Goal: Complete application form: Complete application form

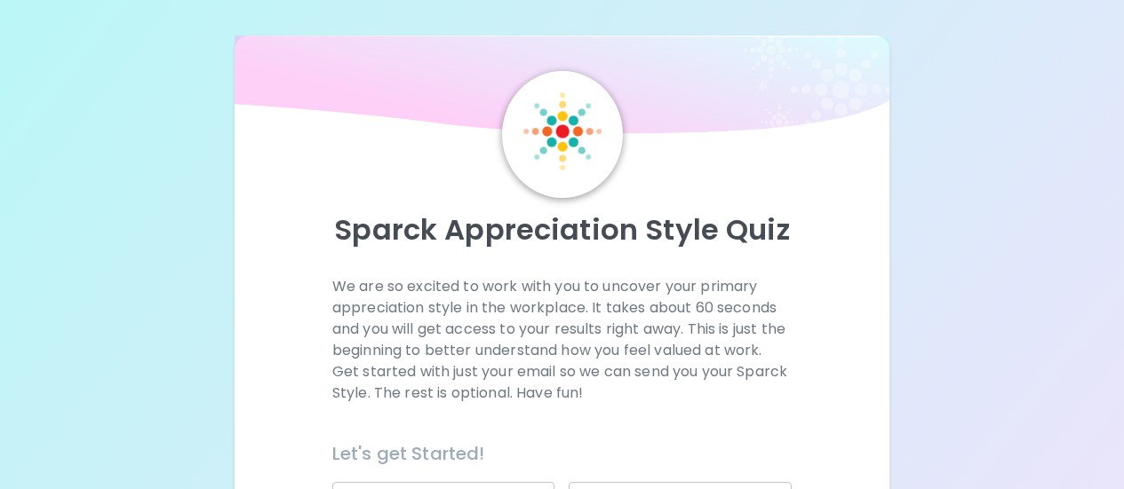
scroll to position [355, 0]
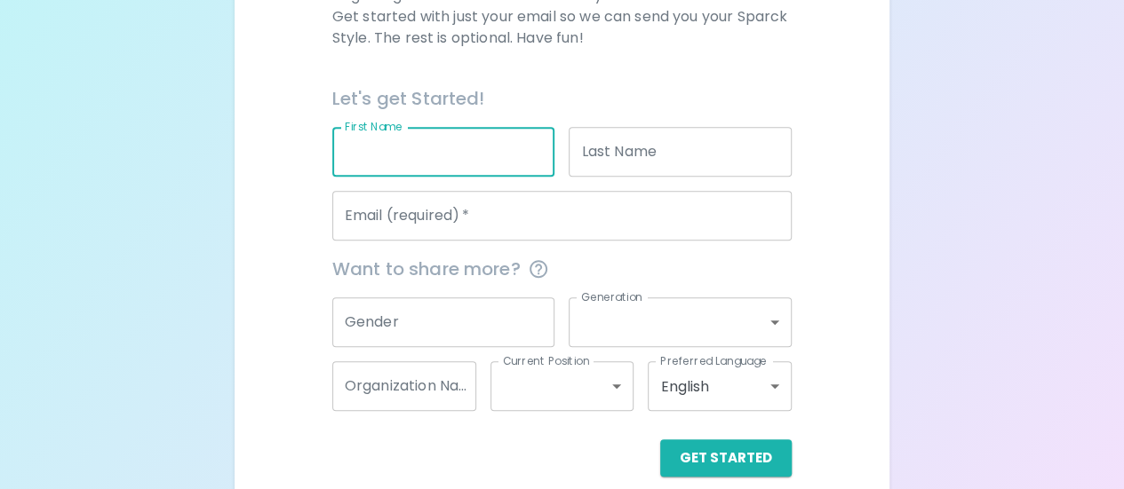
click at [391, 168] on input "First Name" at bounding box center [443, 152] width 223 height 50
type input "Lauren"
type input "[PERSON_NAME]"
type input "[EMAIL_ADDRESS][DOMAIN_NAME]"
click at [433, 311] on input "Gender" at bounding box center [443, 323] width 223 height 50
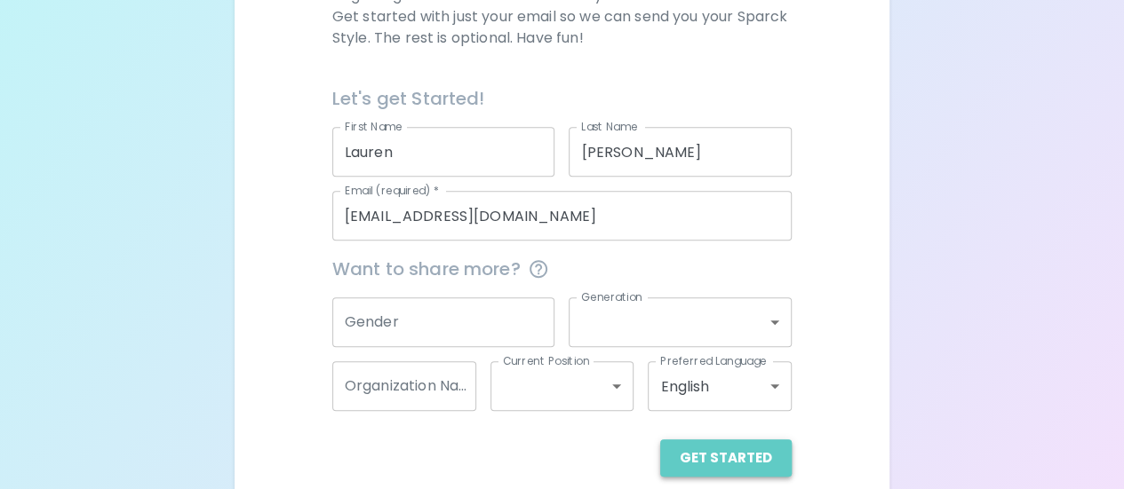
click at [766, 459] on button "Get Started" at bounding box center [725, 458] width 131 height 37
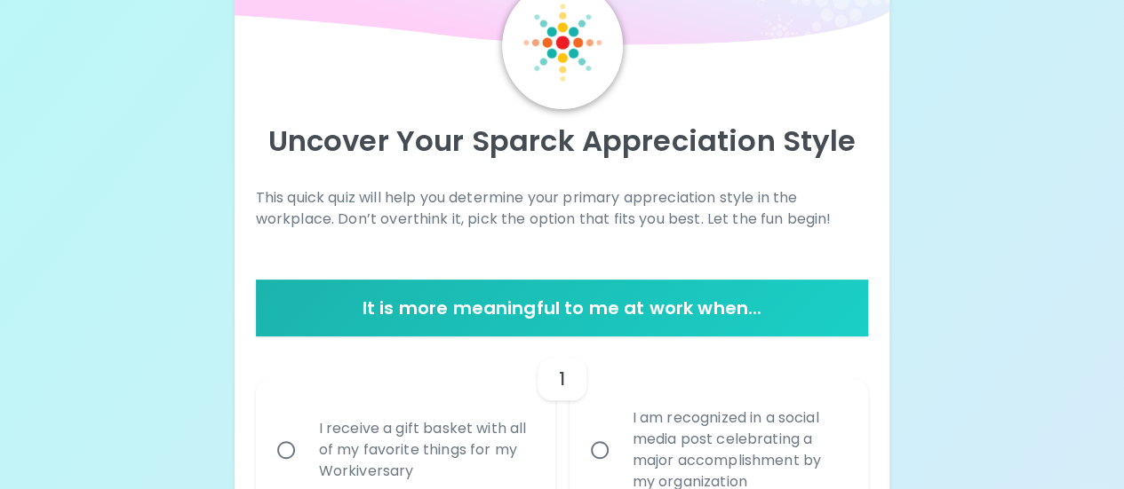
scroll to position [178, 0]
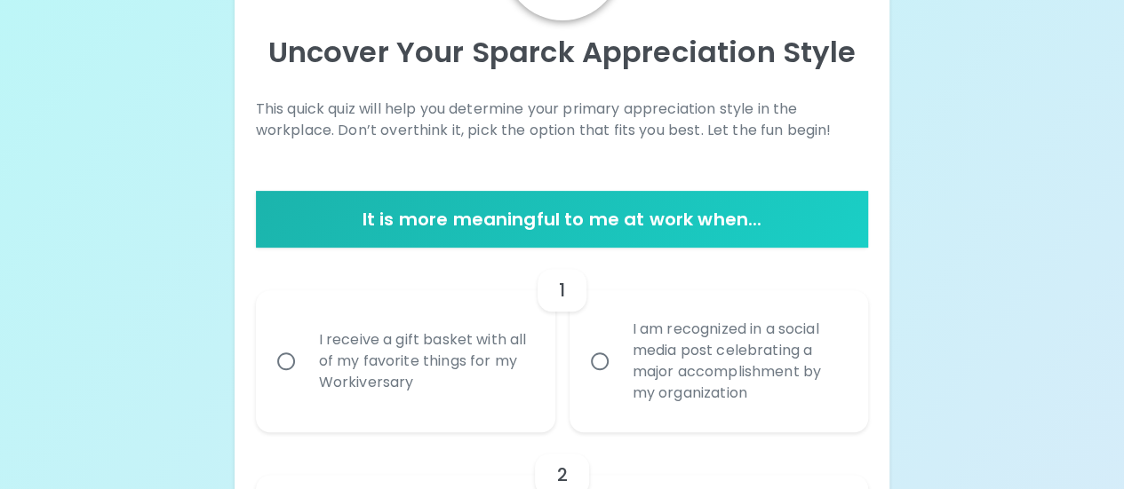
click at [632, 382] on div "I am recognized in a social media post celebrating a major accomplishment by my…" at bounding box center [738, 362] width 241 height 128
click at [618, 380] on input "I am recognized in a social media post celebrating a major accomplishment by my…" at bounding box center [599, 361] width 37 height 37
radio input "true"
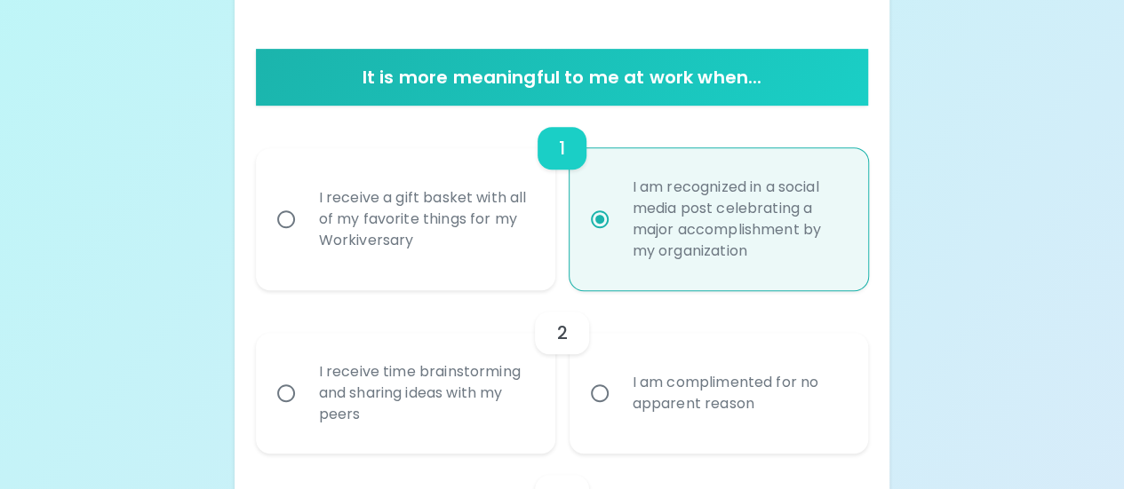
scroll to position [409, 0]
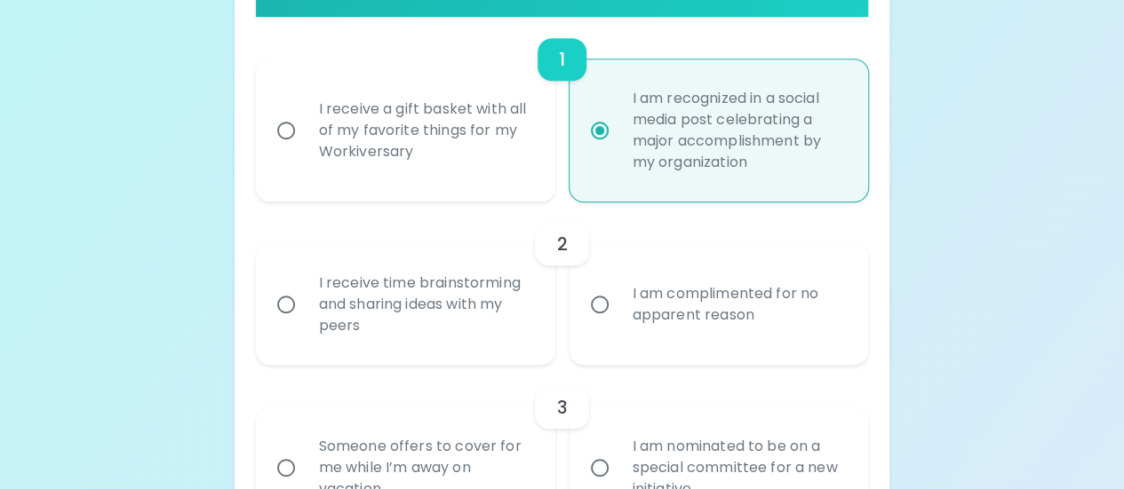
click at [400, 319] on div "I receive time brainstorming and sharing ideas with my peers" at bounding box center [425, 304] width 241 height 107
click at [305, 319] on input "I receive time brainstorming and sharing ideas with my peers" at bounding box center [285, 304] width 37 height 37
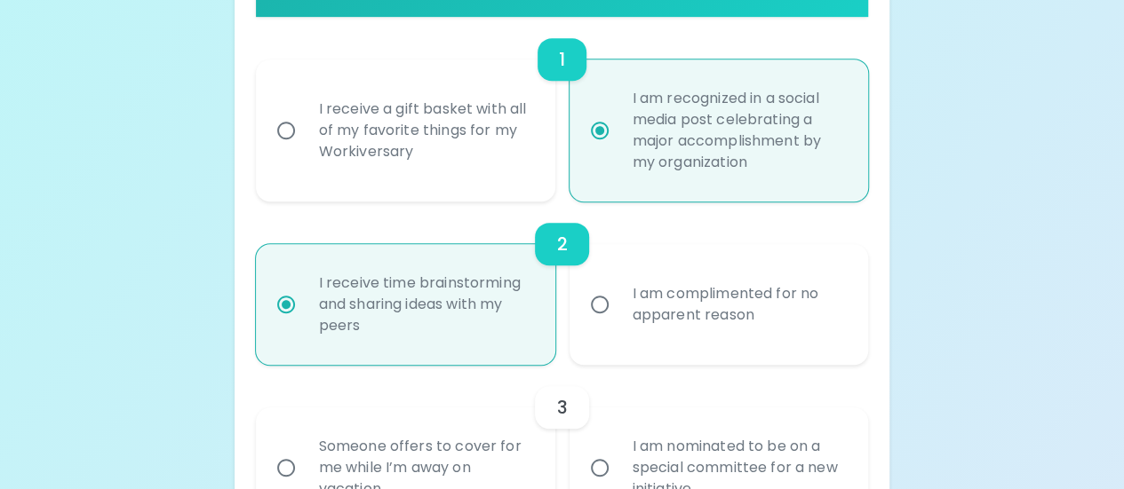
scroll to position [551, 0]
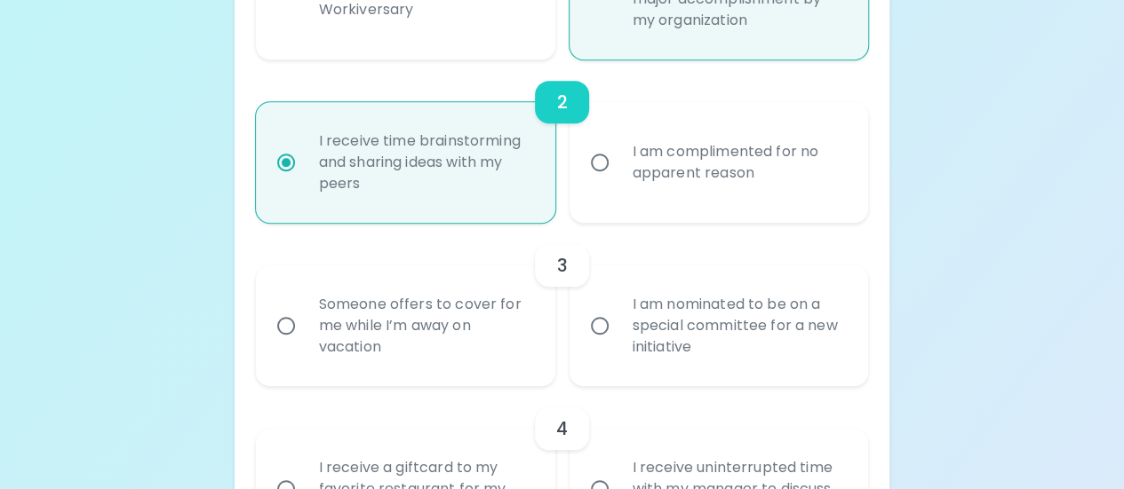
radio input "true"
click at [622, 328] on div "I am nominated to be on a special committee for a new initiative" at bounding box center [738, 326] width 241 height 107
click at [618, 328] on input "I am nominated to be on a special committee for a new initiative" at bounding box center [599, 325] width 37 height 37
radio input "false"
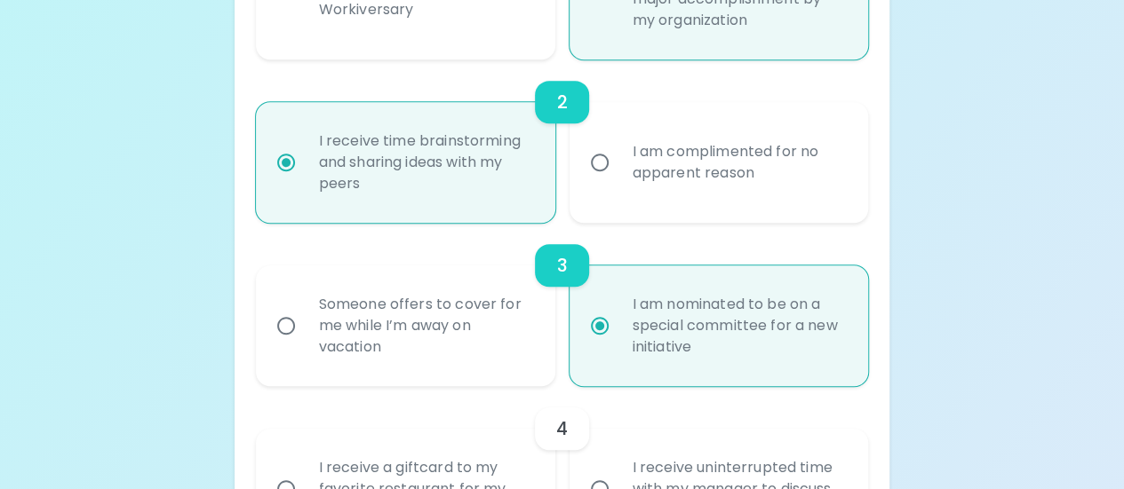
scroll to position [693, 0]
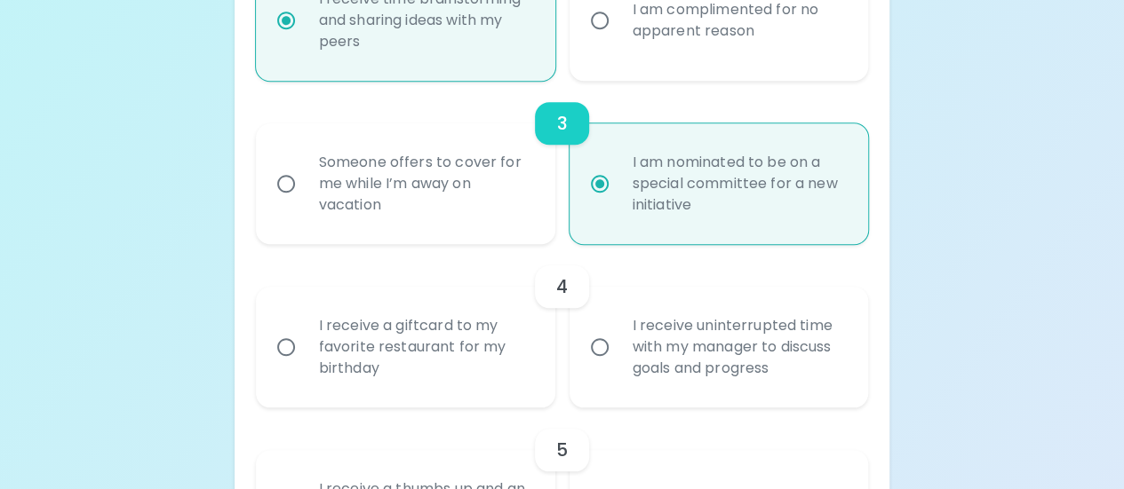
radio input "true"
click at [742, 358] on div "I receive uninterrupted time with my manager to discuss goals and progress" at bounding box center [738, 347] width 241 height 107
click at [618, 358] on input "I receive uninterrupted time with my manager to discuss goals and progress" at bounding box center [599, 347] width 37 height 37
radio input "false"
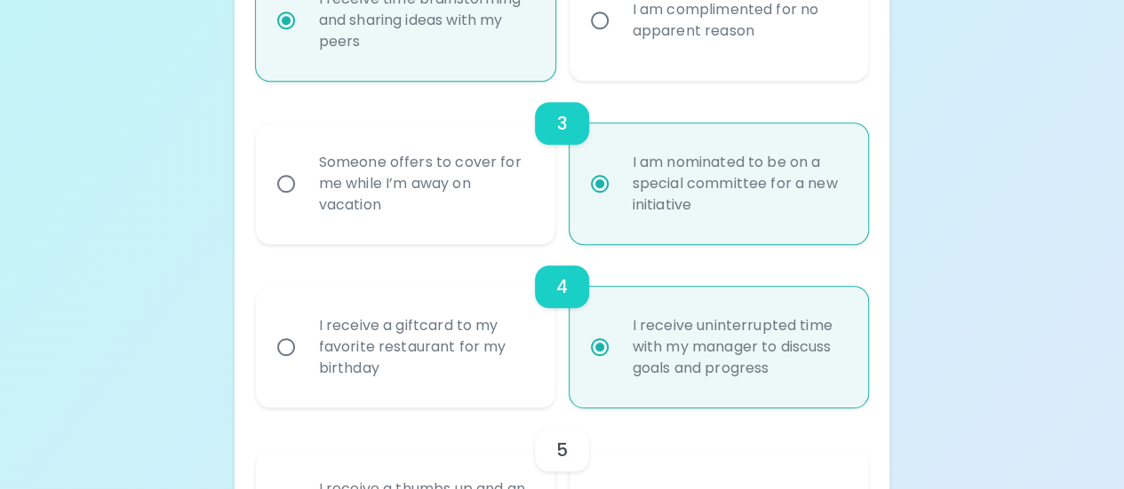
scroll to position [835, 0]
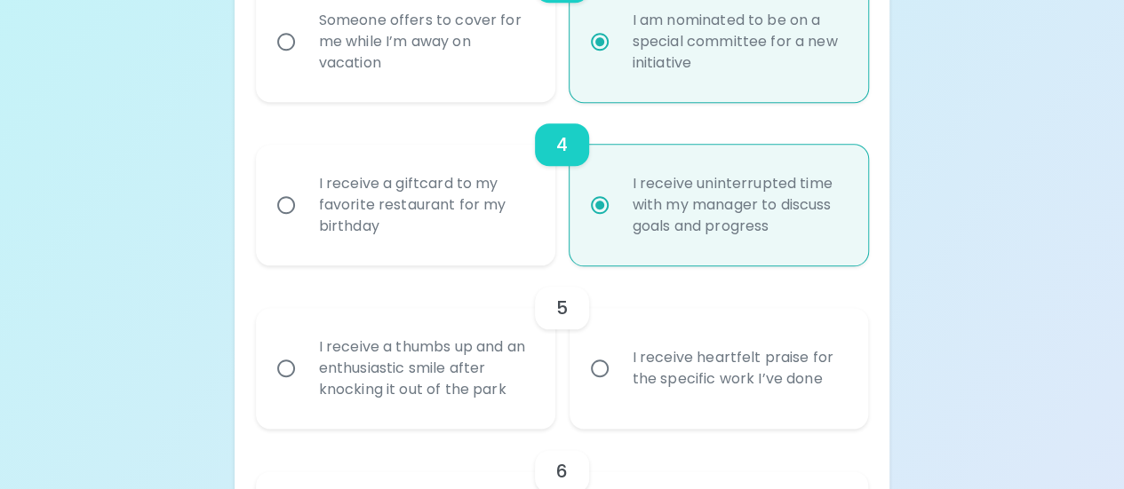
radio input "true"
click at [382, 201] on div "I receive a giftcard to my favorite restaurant for my birthday" at bounding box center [425, 205] width 241 height 107
click at [305, 201] on input "I receive a giftcard to my favorite restaurant for my birthday" at bounding box center [285, 205] width 37 height 37
radio input "false"
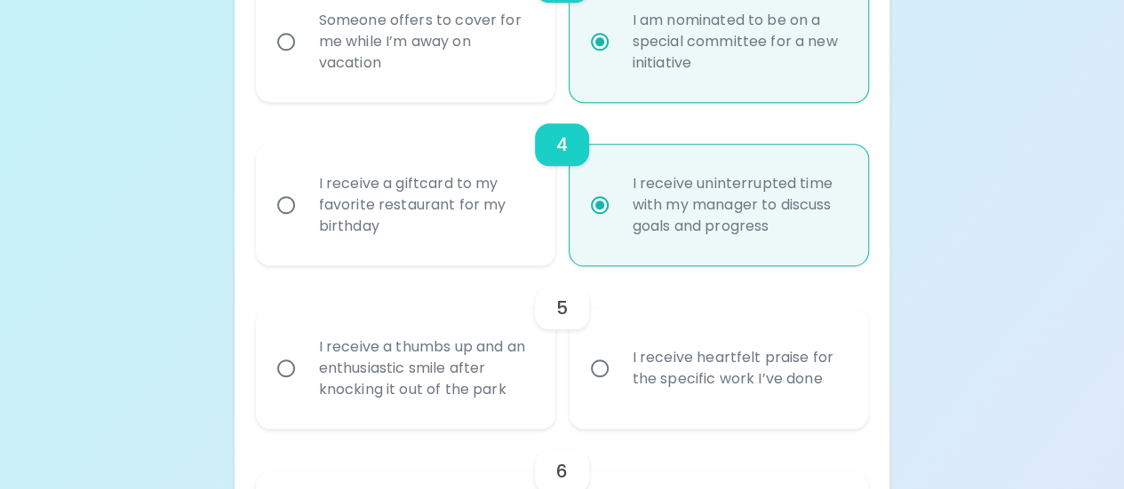
radio input "true"
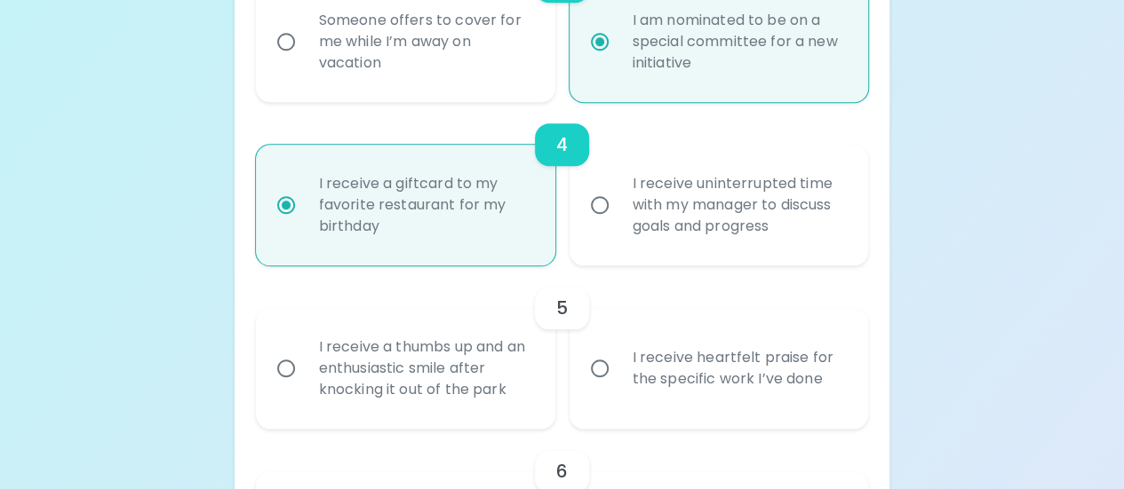
radio input "true"
click at [662, 381] on div "I receive heartfelt praise for the specific work I’ve done" at bounding box center [738, 368] width 241 height 85
click at [618, 381] on input "I receive heartfelt praise for the specific work I’ve done" at bounding box center [599, 368] width 37 height 37
radio input "false"
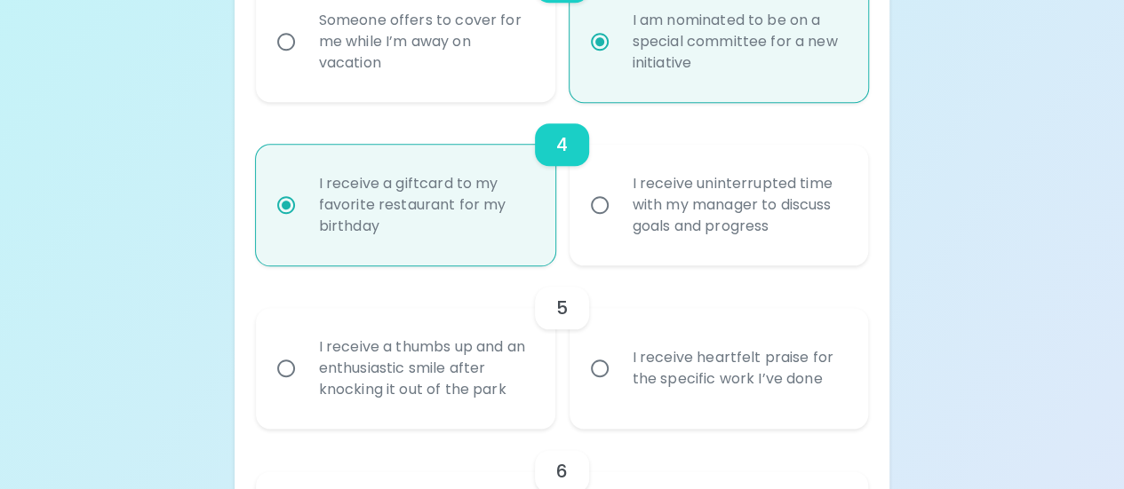
radio input "false"
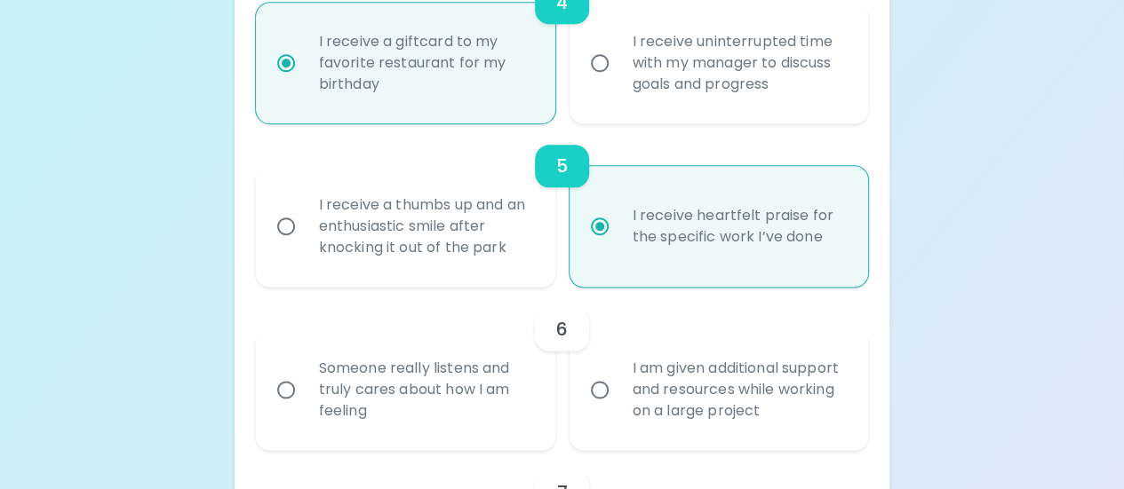
radio input "true"
click at [647, 408] on div "I am given additional support and resources while working on a large project" at bounding box center [738, 390] width 241 height 107
click at [618, 408] on input "I am given additional support and resources while working on a large project" at bounding box center [599, 389] width 37 height 37
radio input "false"
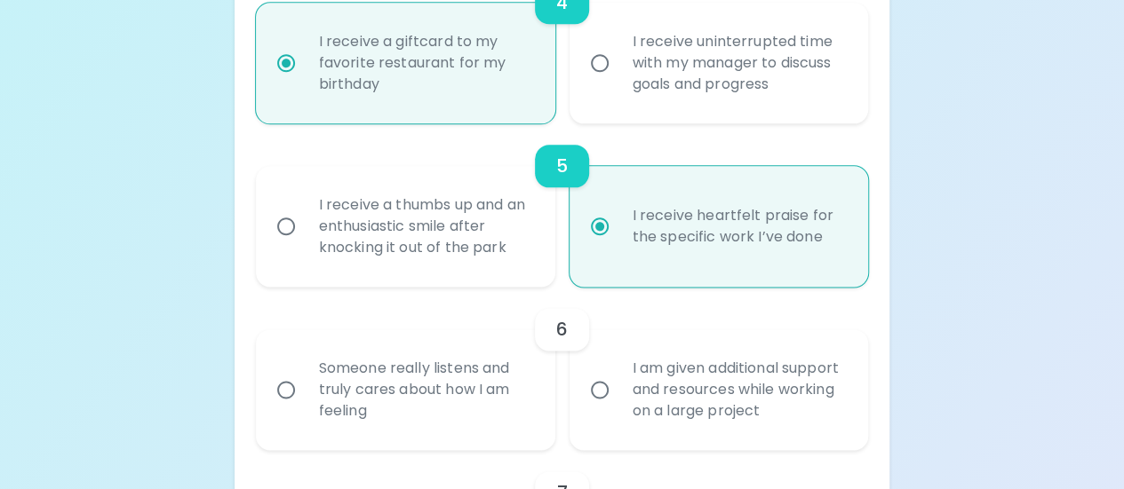
radio input "false"
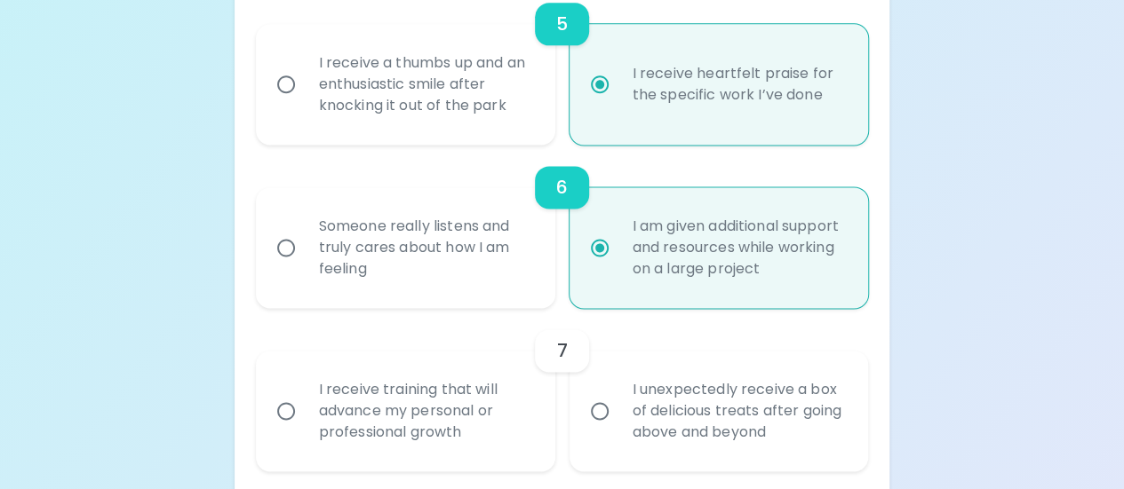
radio input "true"
click at [497, 396] on div "I receive training that will advance my personal or professional growth" at bounding box center [425, 411] width 241 height 107
click at [305, 396] on input "I receive training that will advance my personal or professional growth" at bounding box center [285, 411] width 37 height 37
radio input "false"
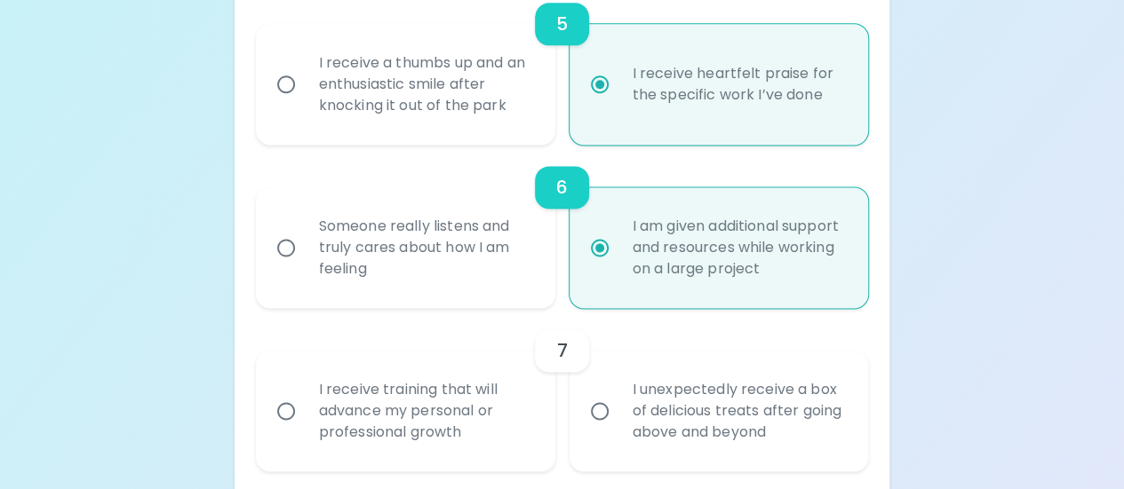
radio input "false"
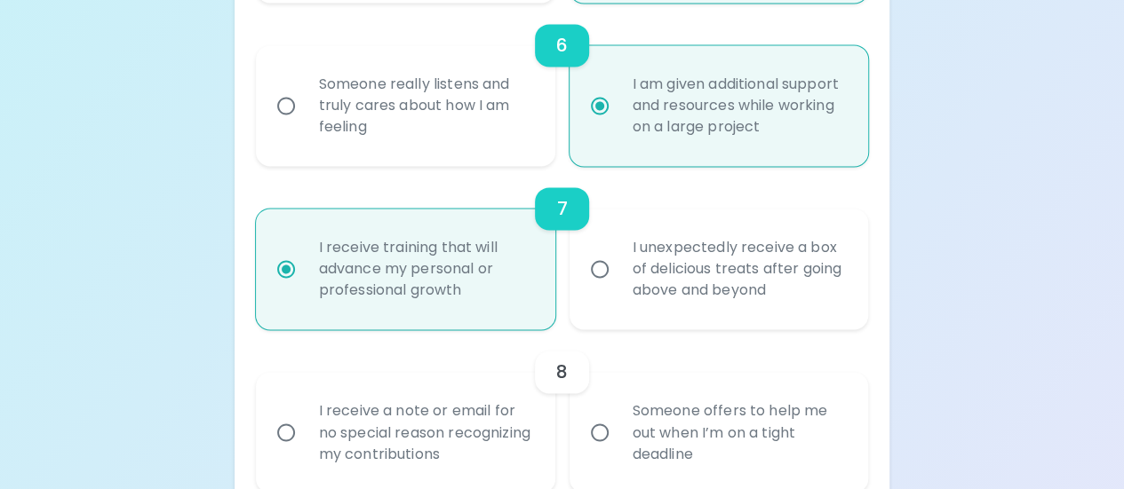
scroll to position [1350, 0]
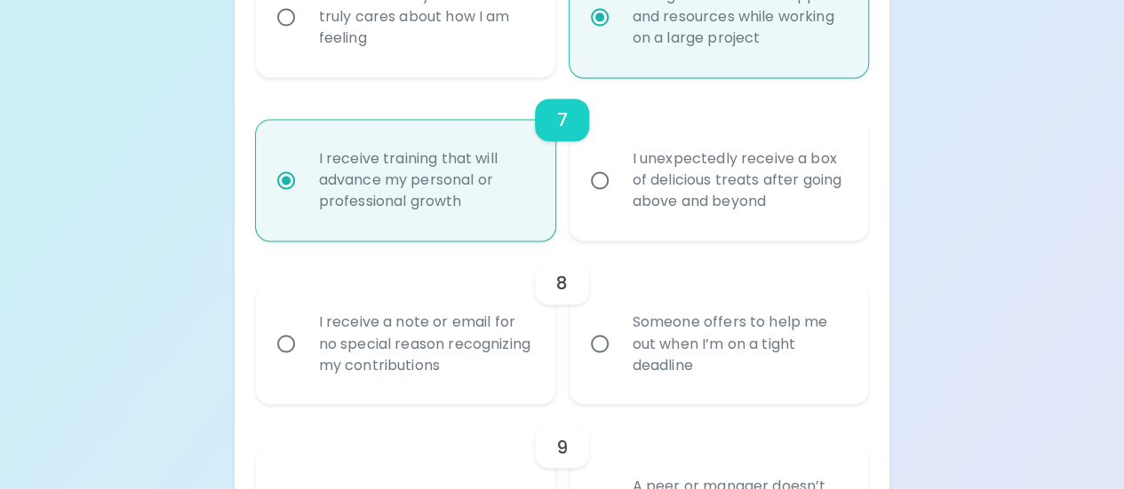
radio input "true"
click at [645, 369] on div "Someone offers to help me out when I’m on a tight deadline" at bounding box center [738, 343] width 241 height 107
click at [618, 362] on input "Someone offers to help me out when I’m on a tight deadline" at bounding box center [599, 343] width 37 height 37
radio input "false"
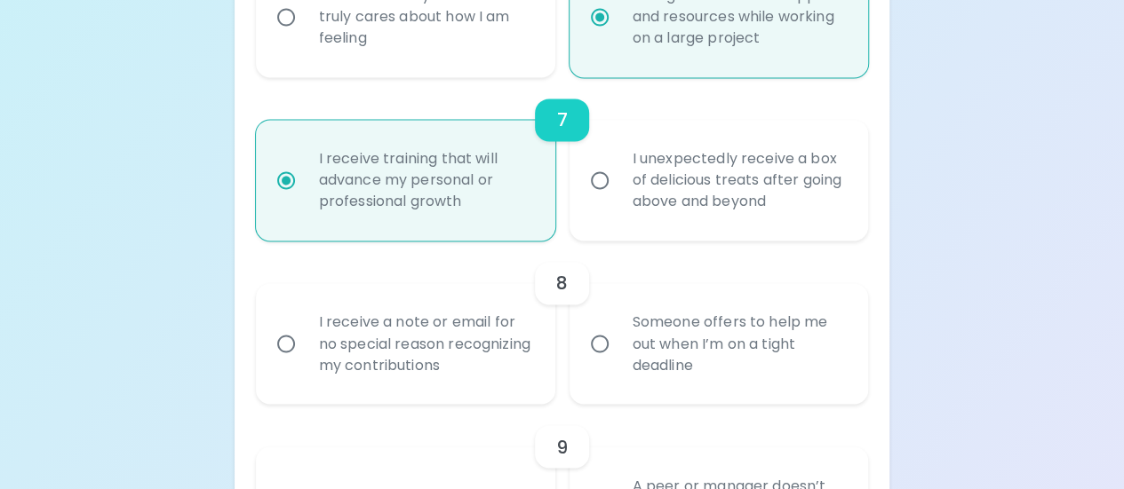
radio input "false"
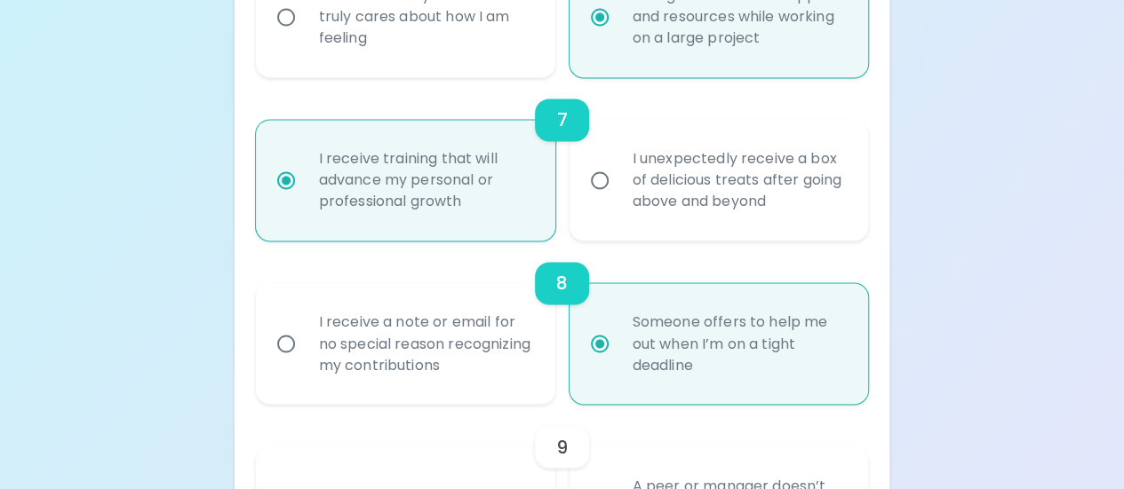
scroll to position [1492, 0]
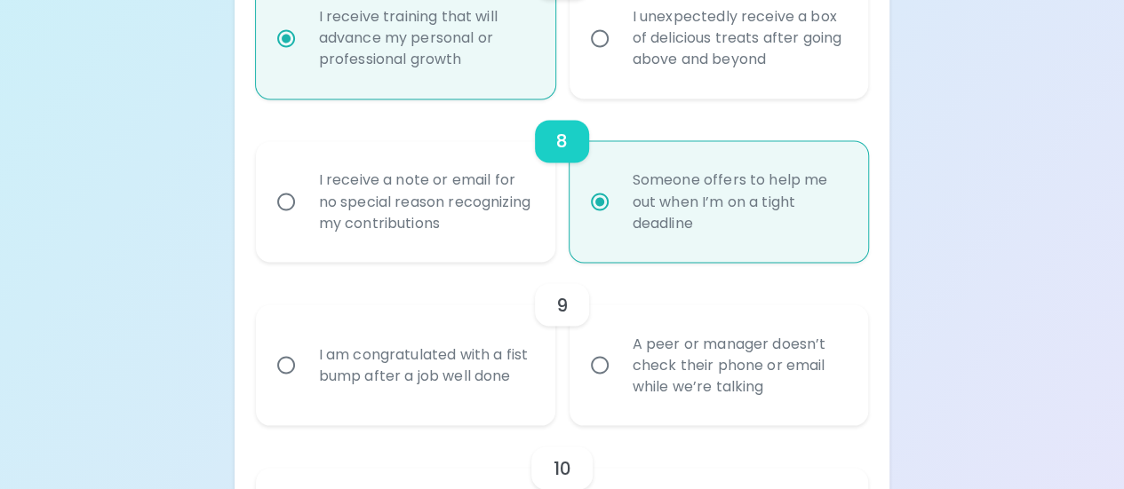
radio input "true"
click at [683, 381] on div "A peer or manager doesn’t check their phone or email while we’re talking" at bounding box center [738, 365] width 241 height 107
click at [618, 381] on input "A peer or manager doesn’t check their phone or email while we’re talking" at bounding box center [599, 364] width 37 height 37
radio input "false"
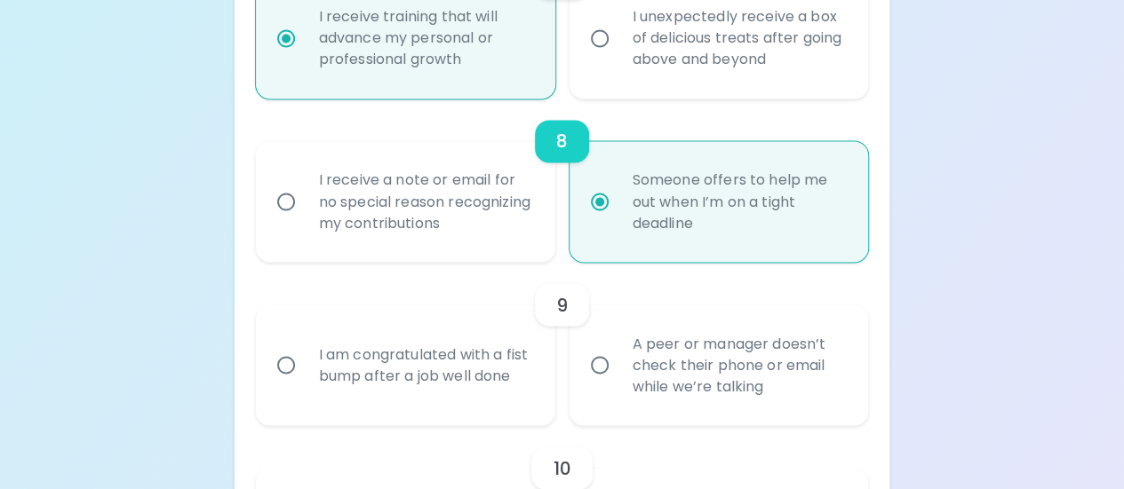
radio input "false"
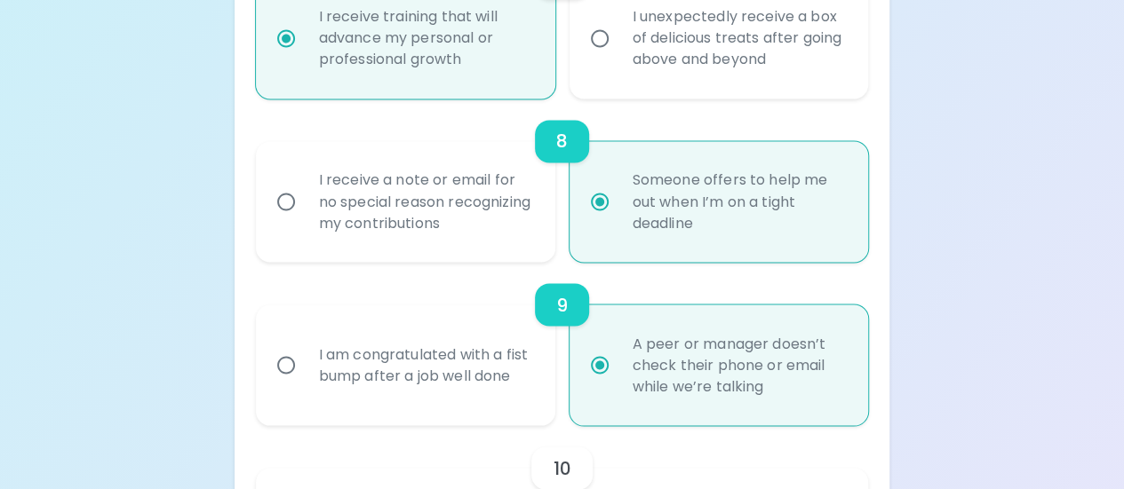
scroll to position [1634, 0]
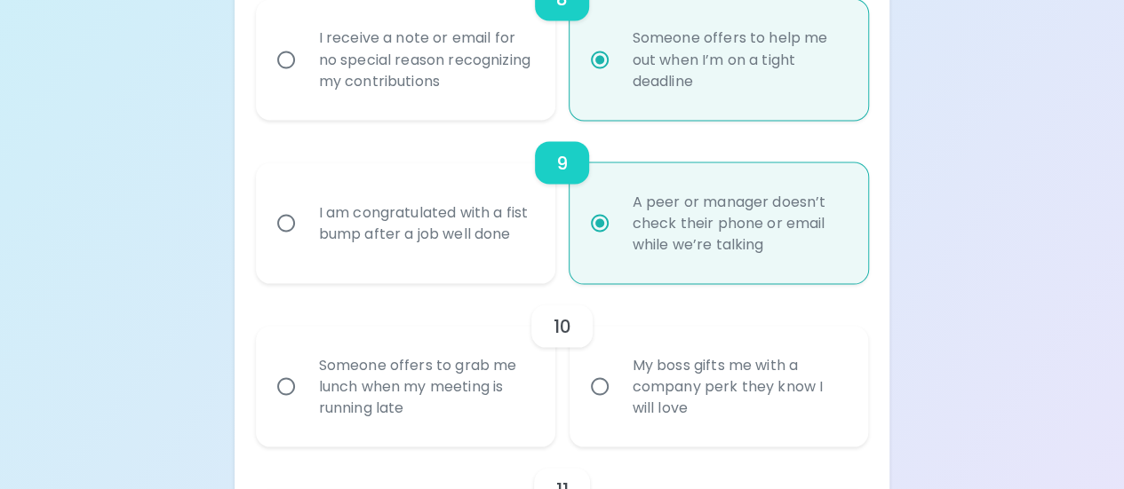
radio input "true"
click at [462, 395] on div "Someone offers to grab me lunch when my meeting is running late" at bounding box center [425, 386] width 241 height 107
click at [305, 395] on input "Someone offers to grab me lunch when my meeting is running late" at bounding box center [285, 386] width 37 height 37
radio input "false"
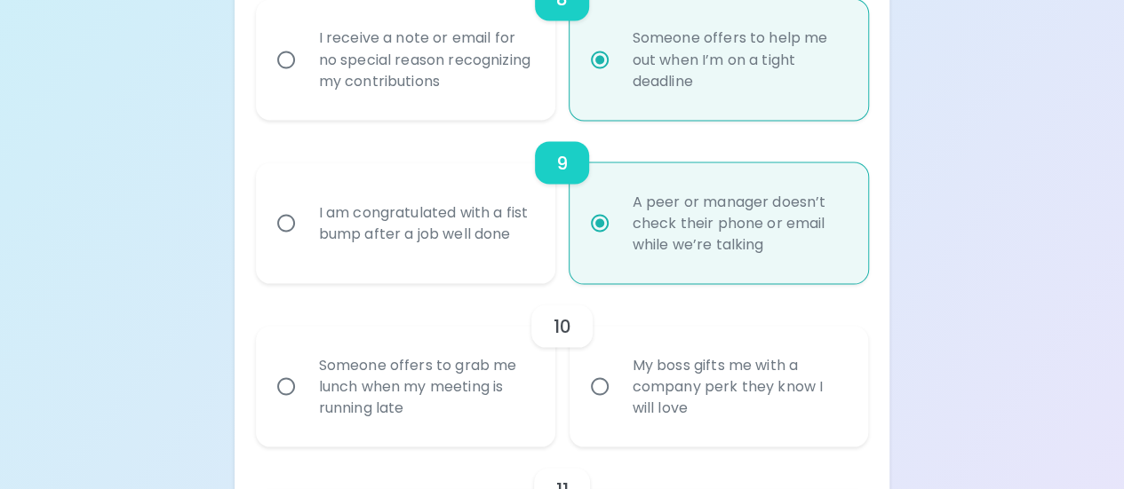
radio input "false"
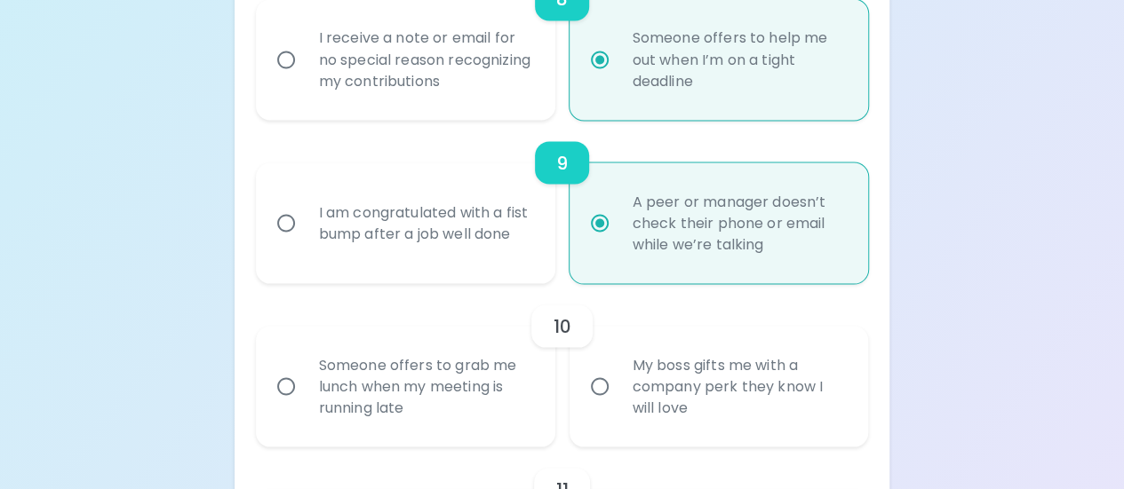
radio input "false"
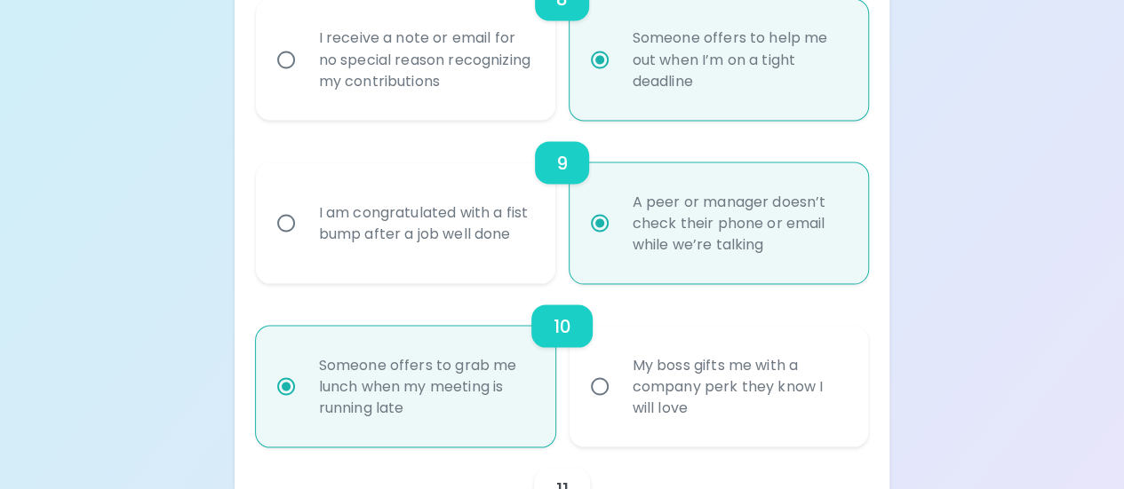
scroll to position [1777, 0]
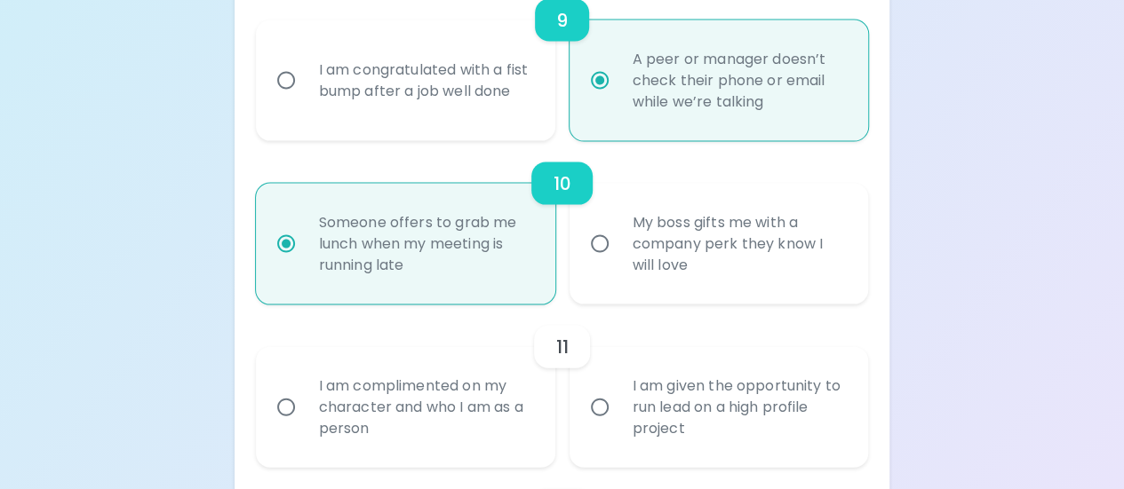
radio input "true"
click at [675, 417] on div "I am given the opportunity to run lead on a high profile project" at bounding box center [738, 407] width 241 height 107
click at [618, 417] on input "I am given the opportunity to run lead on a high profile project" at bounding box center [599, 407] width 37 height 37
radio input "false"
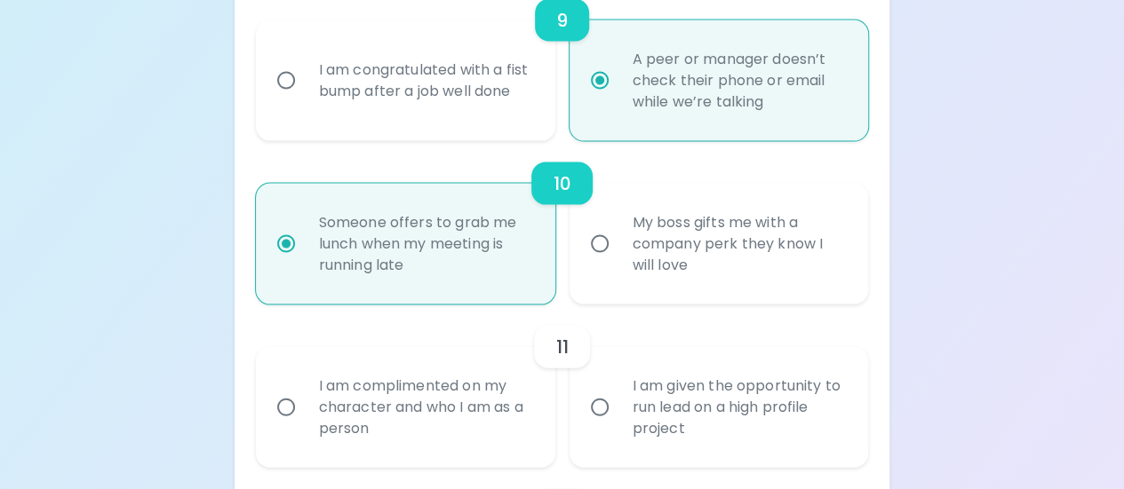
radio input "false"
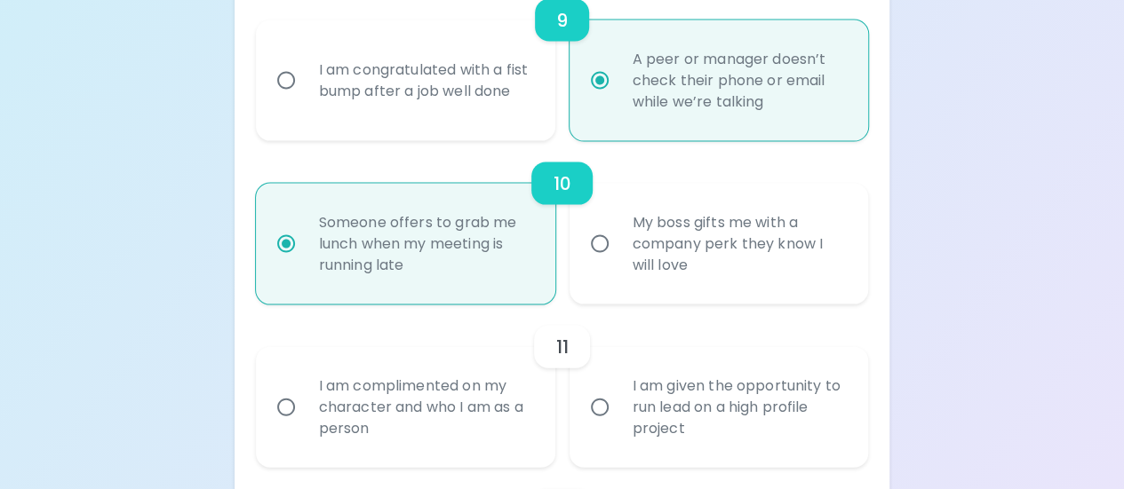
radio input "false"
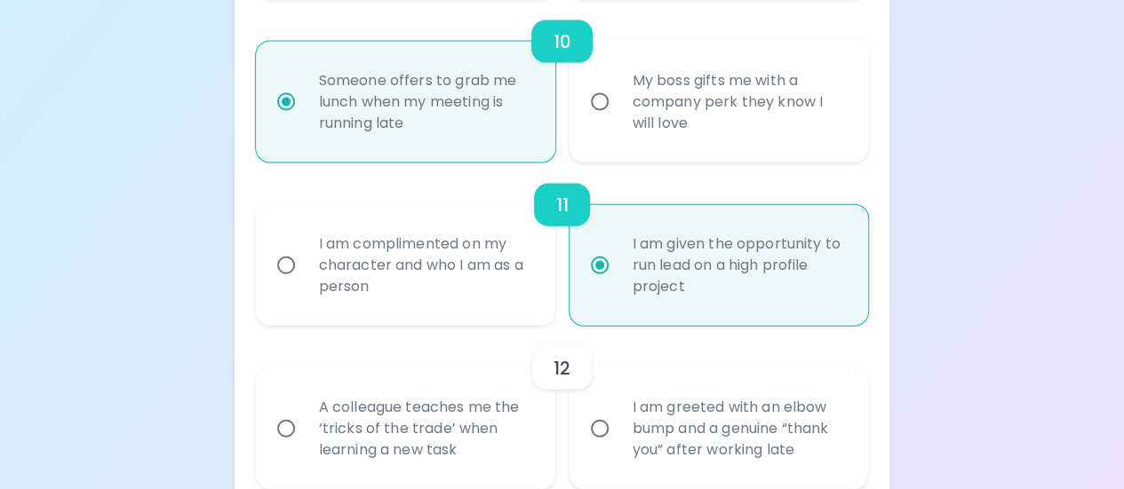
scroll to position [2008, 0]
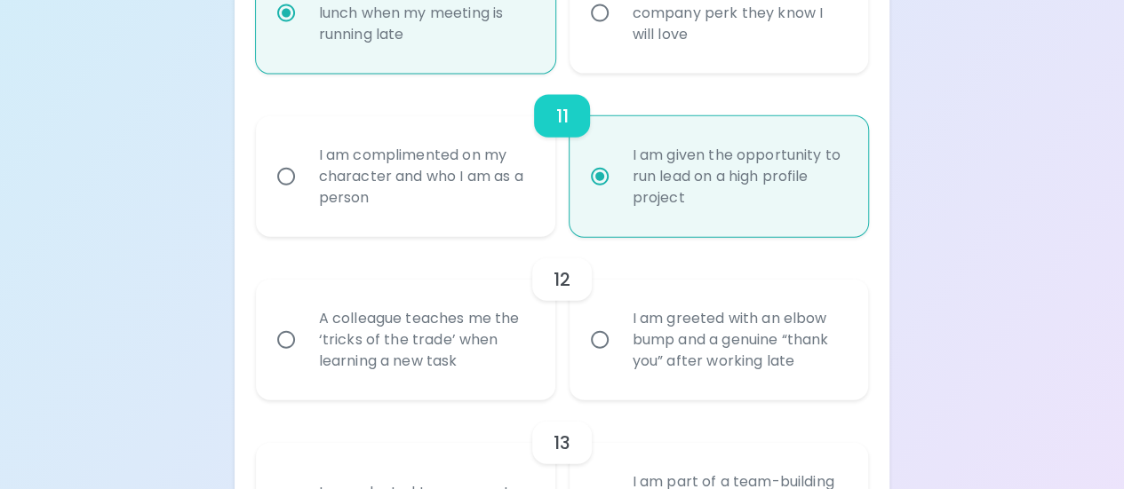
radio input "true"
click at [488, 378] on div "A colleague teaches me the ‘tricks of the trade’ when learning a new task" at bounding box center [425, 340] width 241 height 107
click at [305, 359] on input "A colleague teaches me the ‘tricks of the trade’ when learning a new task" at bounding box center [285, 340] width 37 height 37
radio input "false"
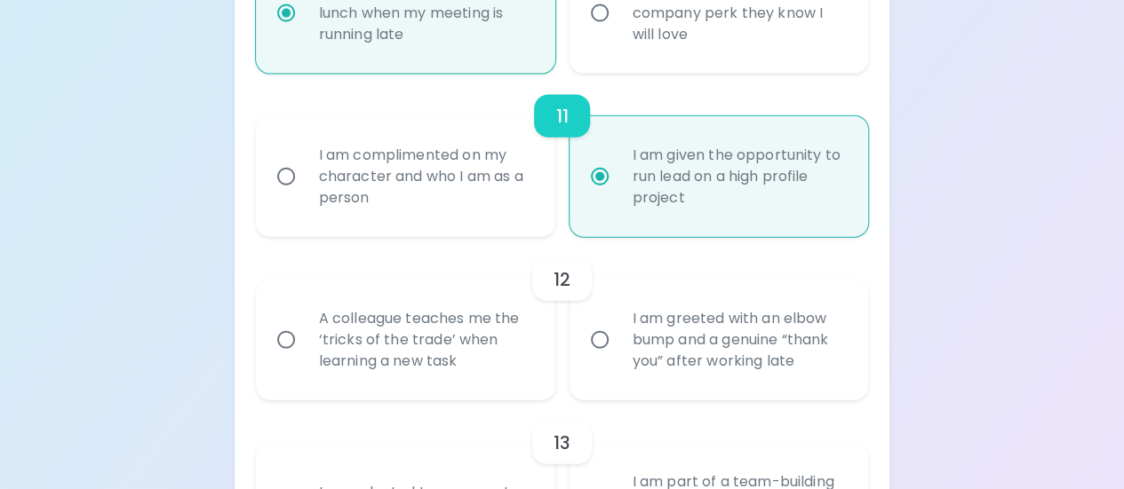
radio input "false"
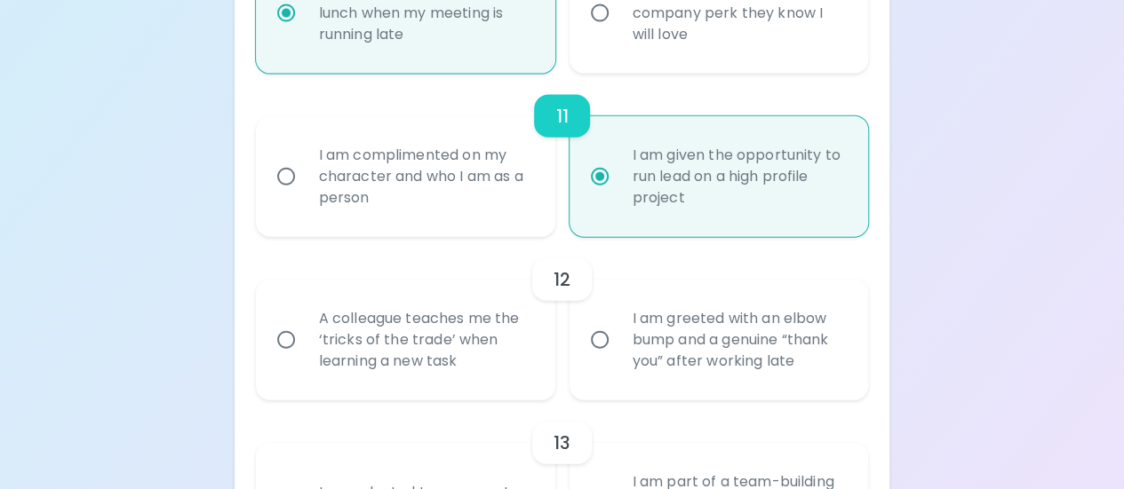
radio input "false"
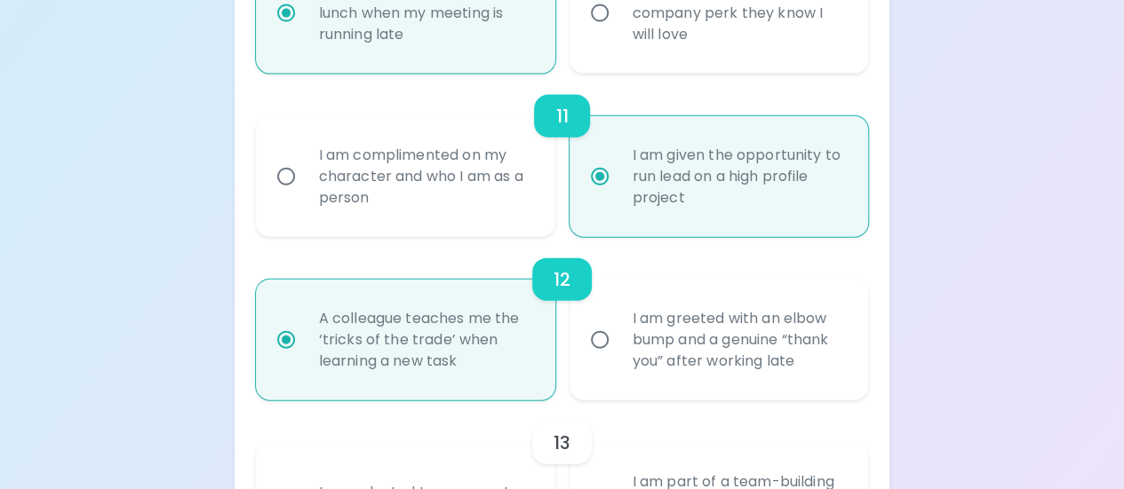
scroll to position [2150, 0]
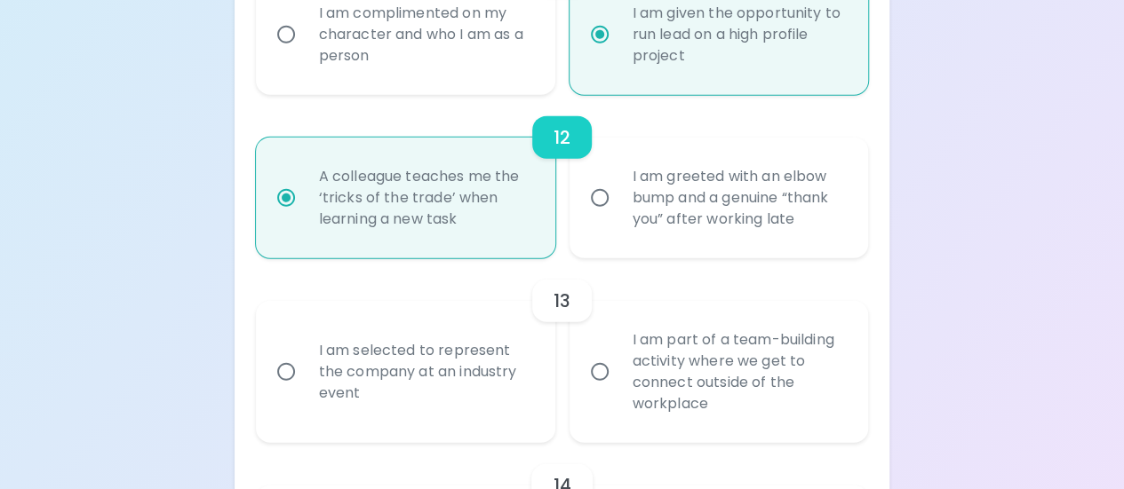
radio input "true"
click at [469, 383] on div "I am selected to represent the company at an industry event" at bounding box center [425, 372] width 241 height 107
click at [305, 383] on input "I am selected to represent the company at an industry event" at bounding box center [285, 372] width 37 height 37
radio input "false"
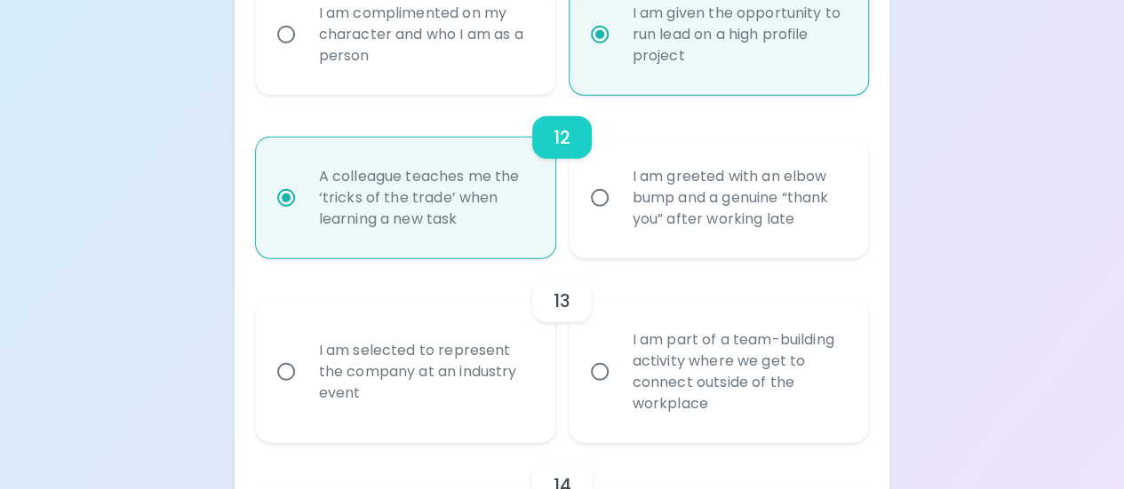
radio input "false"
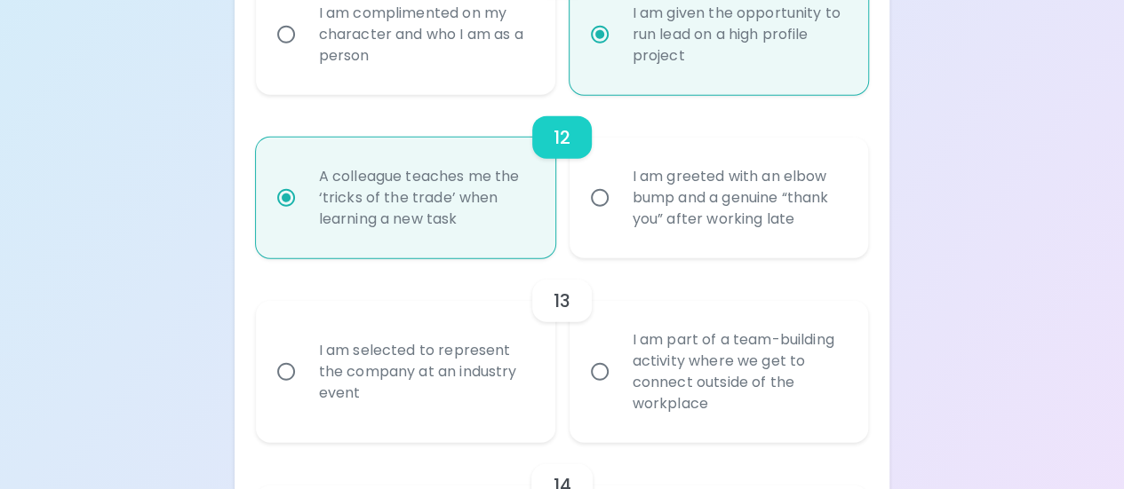
radio input "false"
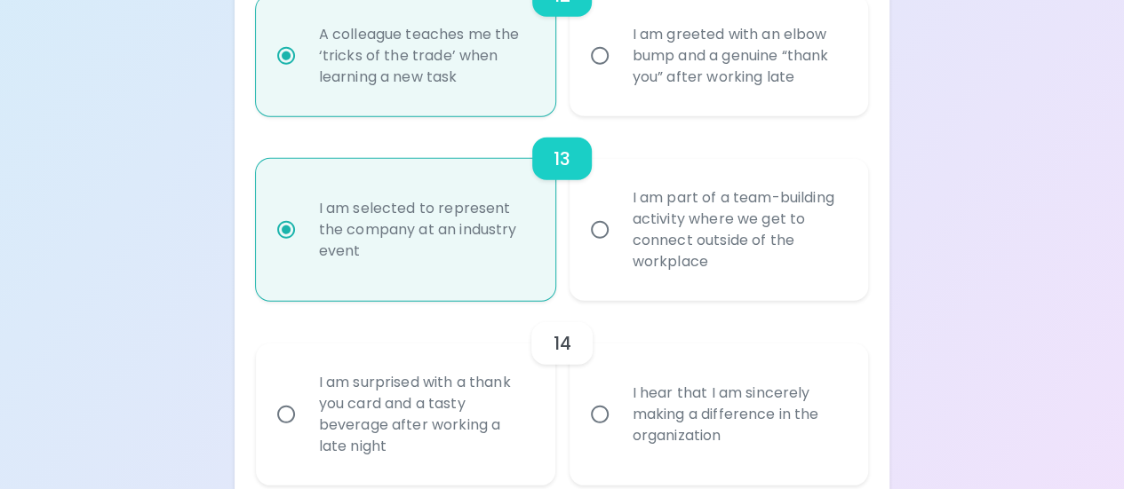
scroll to position [2381, 0]
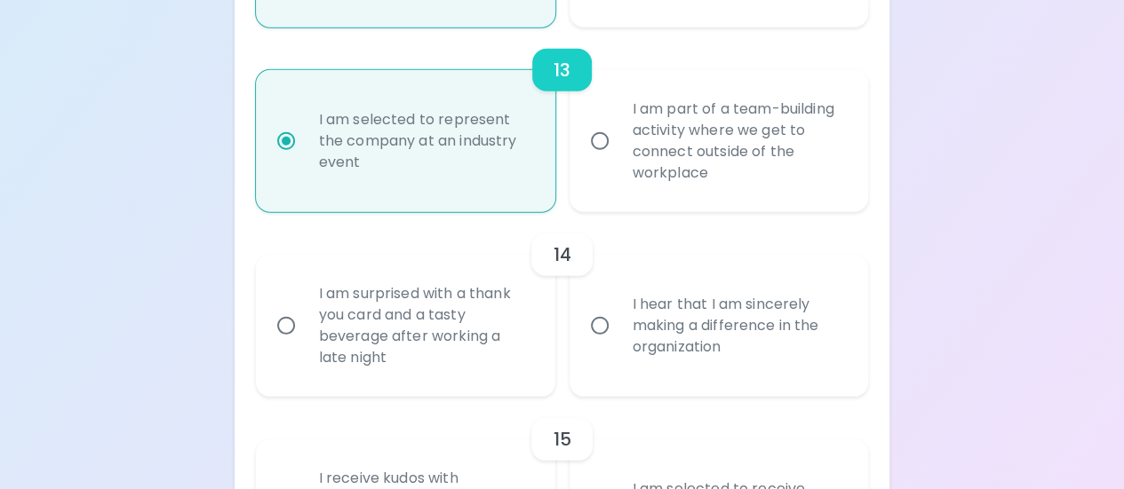
radio input "true"
click at [433, 333] on div "I am surprised with a thank you card and a tasty beverage after working a late …" at bounding box center [425, 326] width 241 height 128
click at [305, 333] on input "I am surprised with a thank you card and a tasty beverage after working a late …" at bounding box center [285, 325] width 37 height 37
radio input "false"
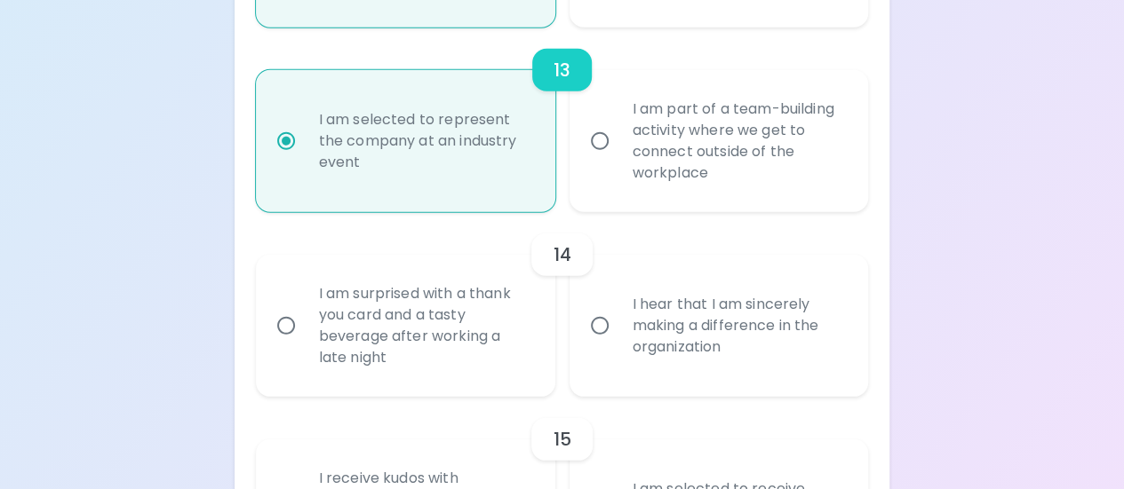
radio input "false"
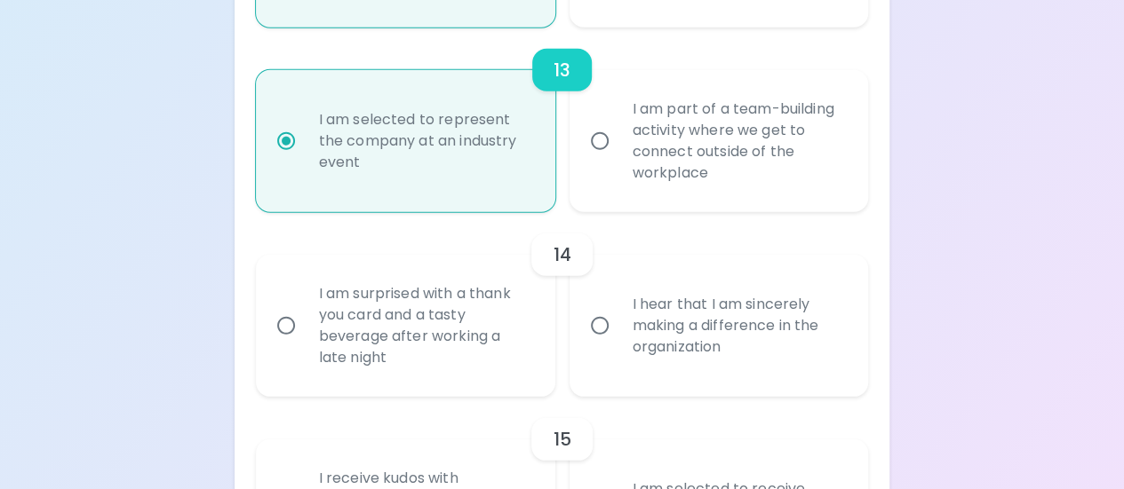
radio input "false"
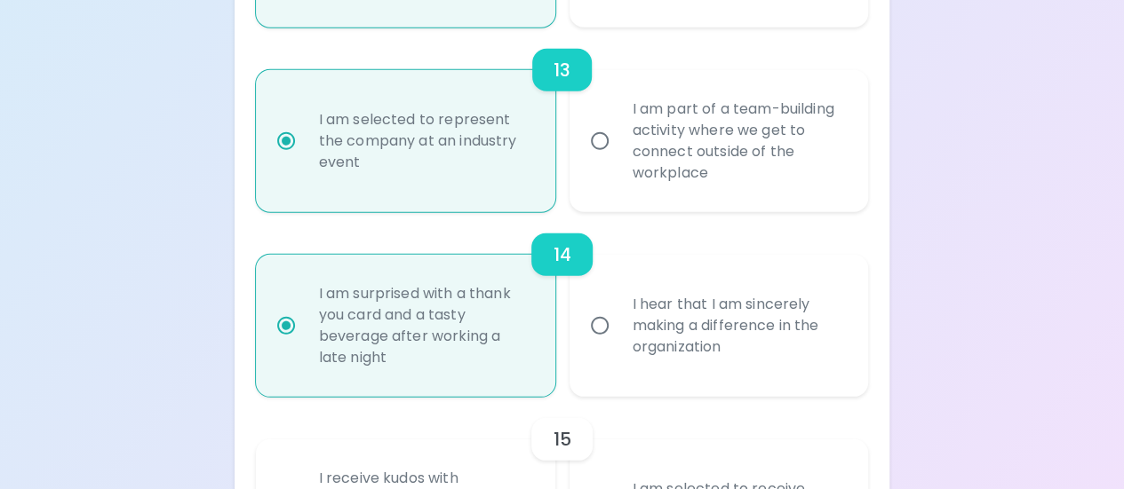
scroll to position [2523, 0]
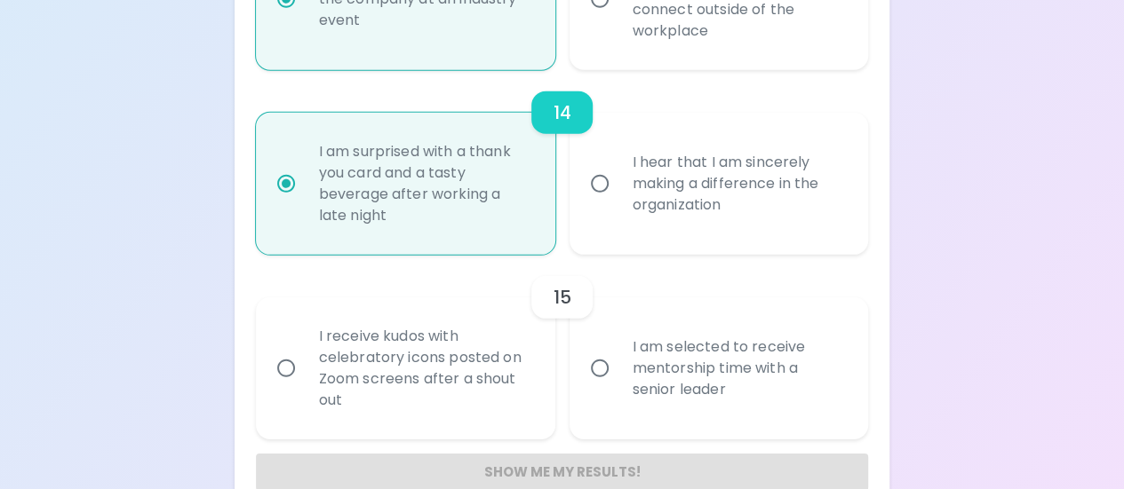
radio input "true"
click at [684, 392] on div "I am selected to receive mentorship time with a senior leader" at bounding box center [738, 368] width 241 height 107
click at [618, 387] on input "I am selected to receive mentorship time with a senior leader" at bounding box center [599, 368] width 37 height 37
radio input "false"
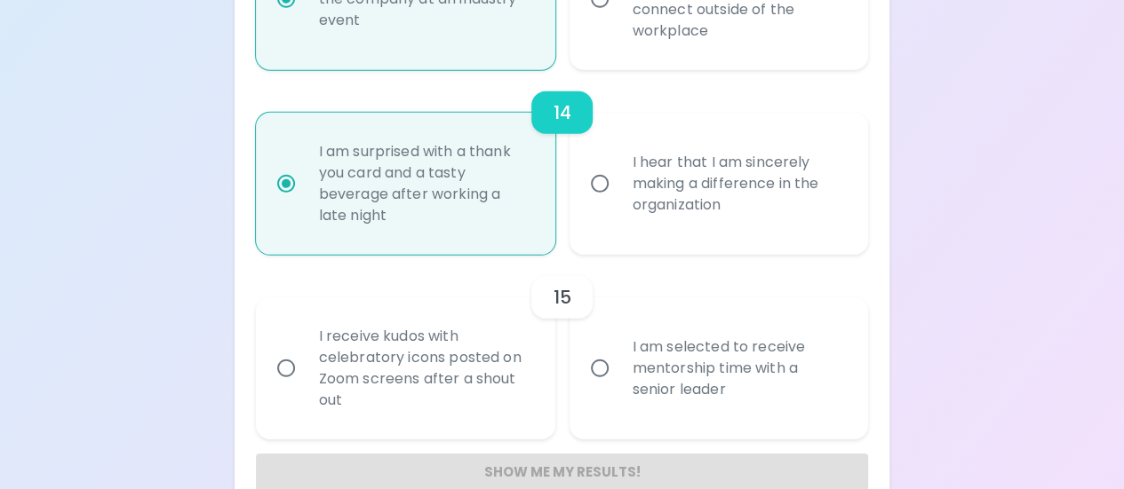
radio input "false"
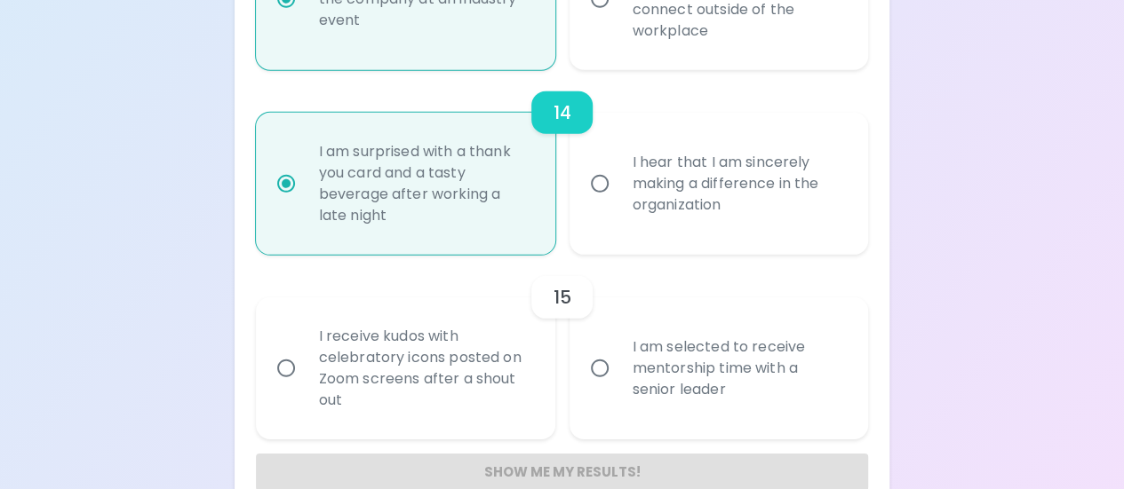
radio input "false"
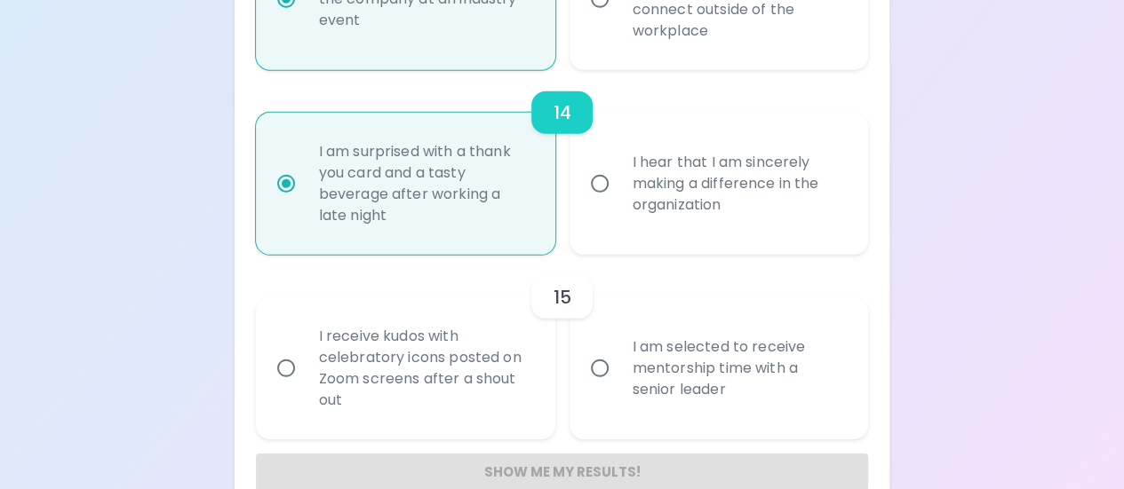
radio input "false"
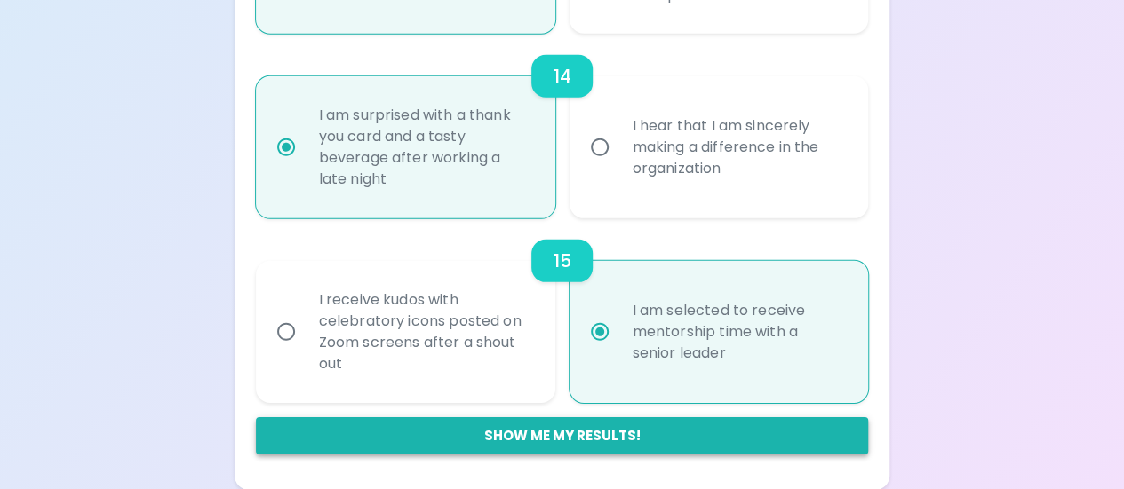
radio input "true"
click at [632, 438] on button "Show me my results!" at bounding box center [562, 436] width 613 height 37
radio input "false"
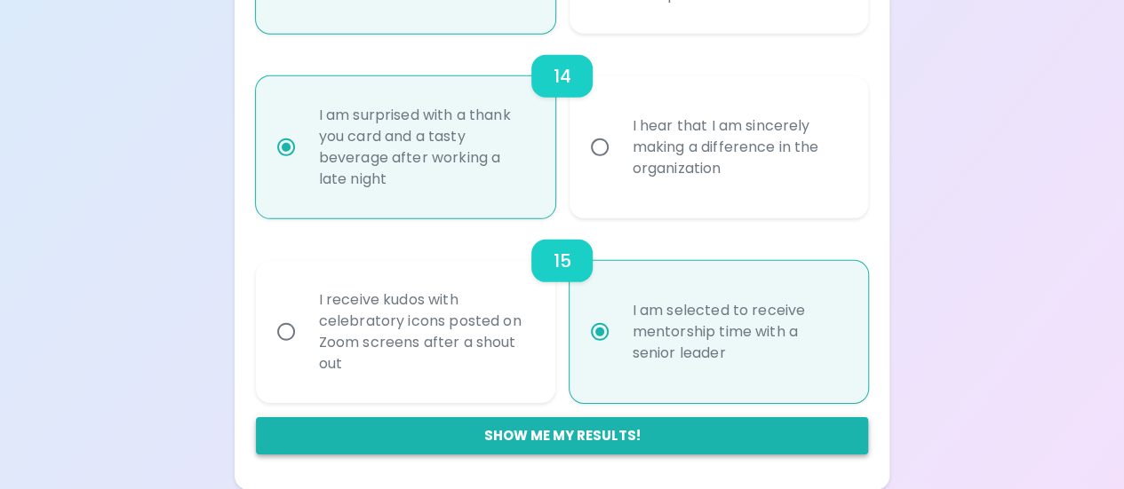
radio input "false"
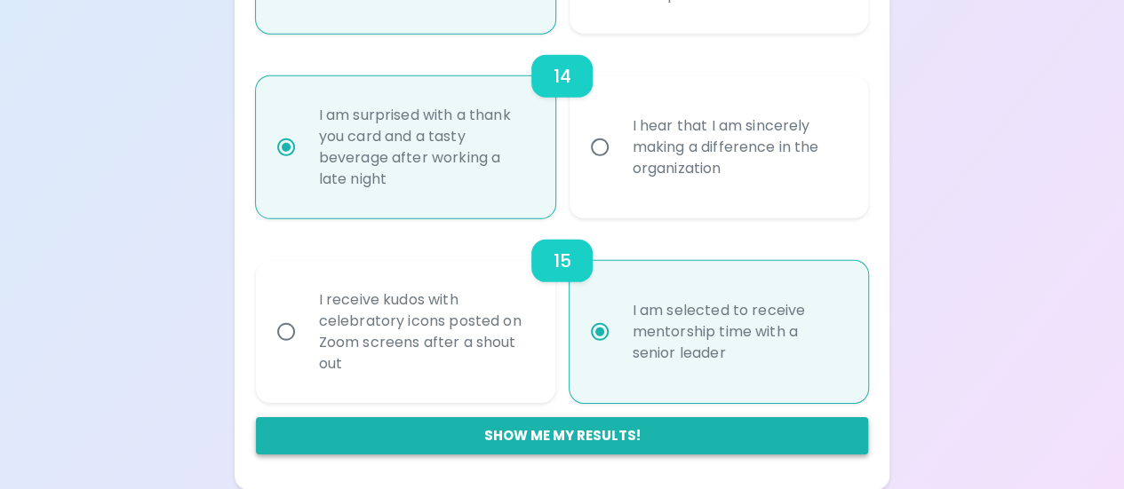
radio input "false"
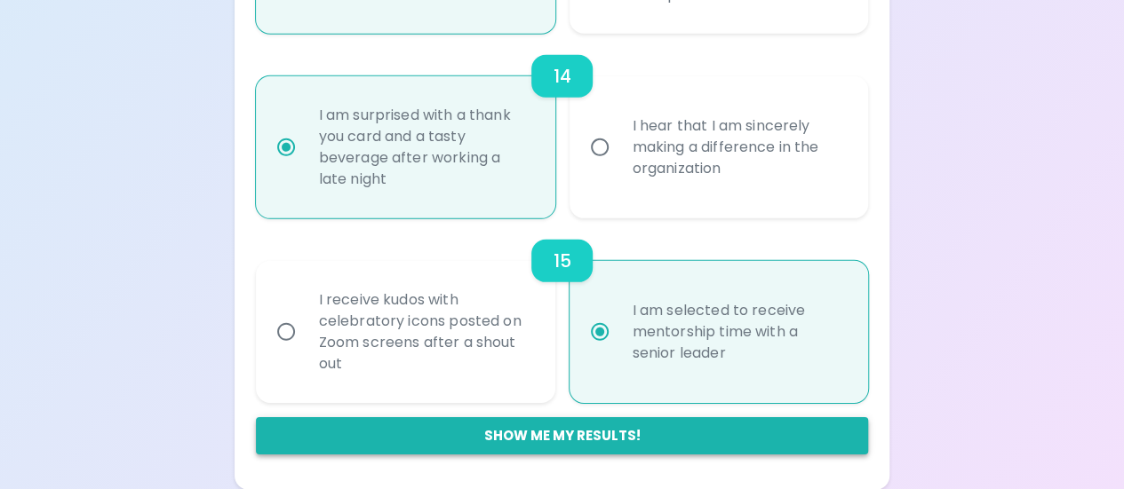
radio input "false"
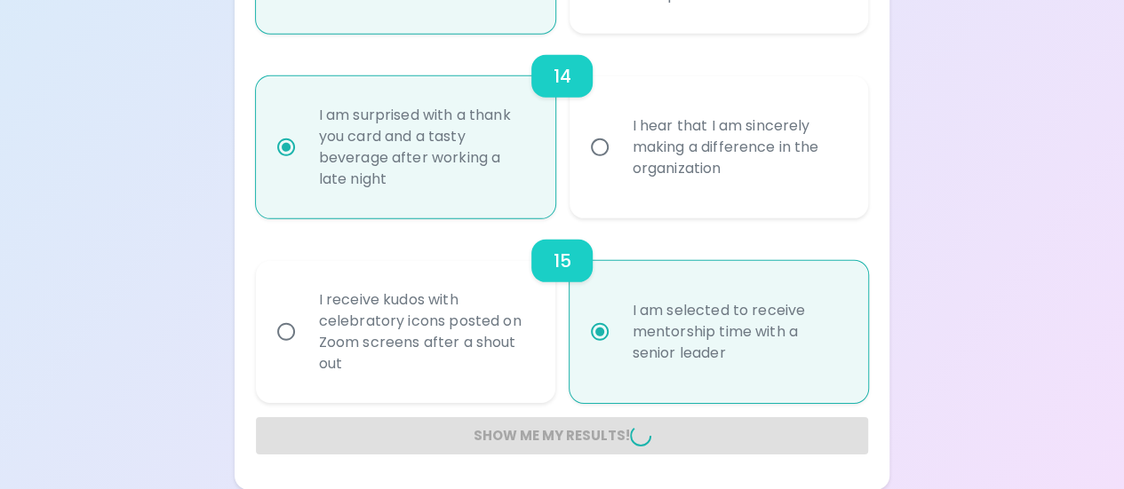
radio input "false"
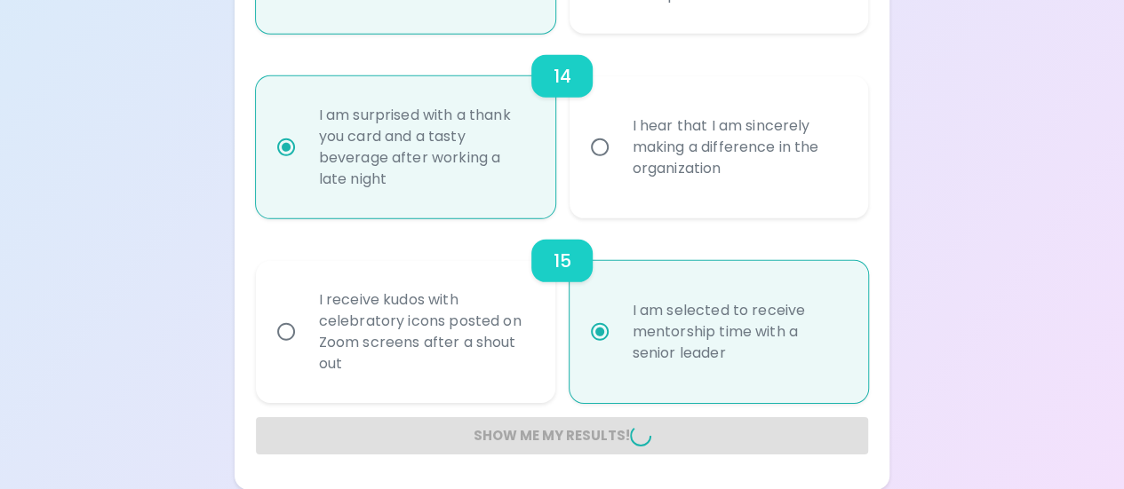
radio input "false"
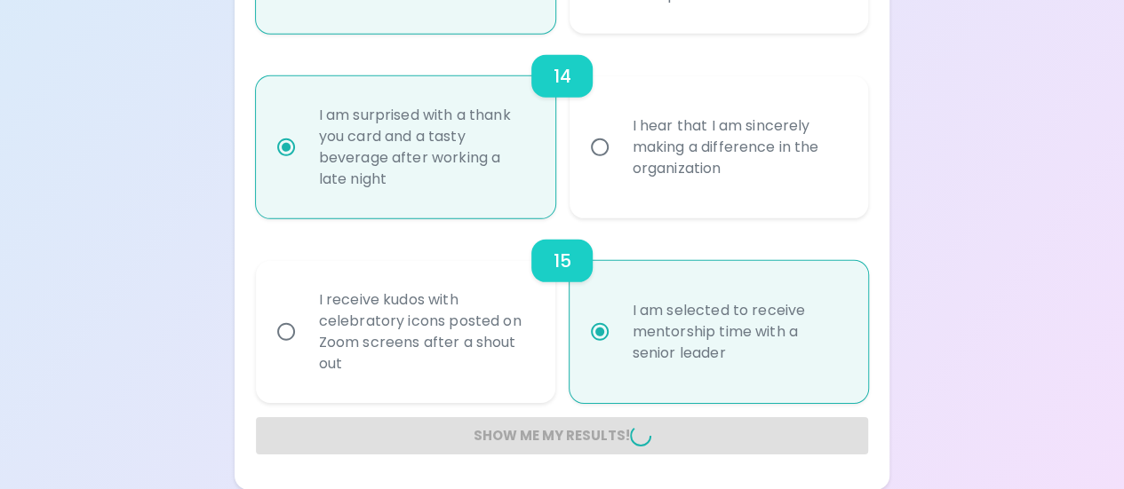
radio input "false"
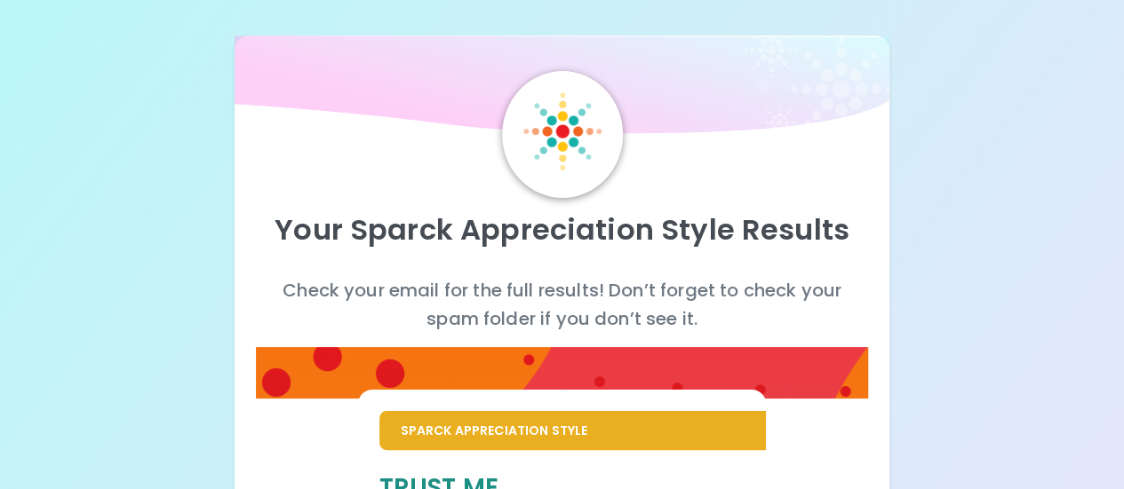
scroll to position [704, 0]
